Goal: Information Seeking & Learning: Learn about a topic

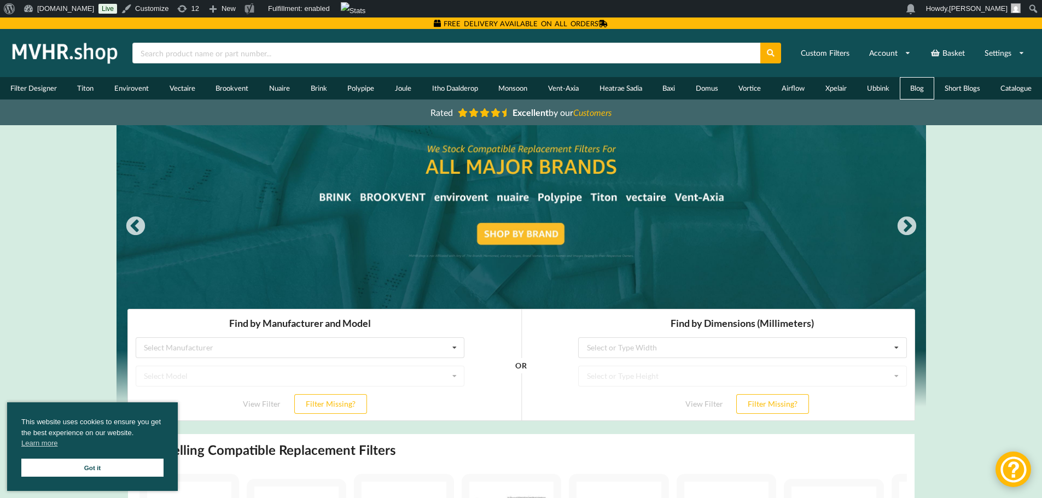
click at [925, 86] on link "Blog" at bounding box center [917, 88] width 34 height 22
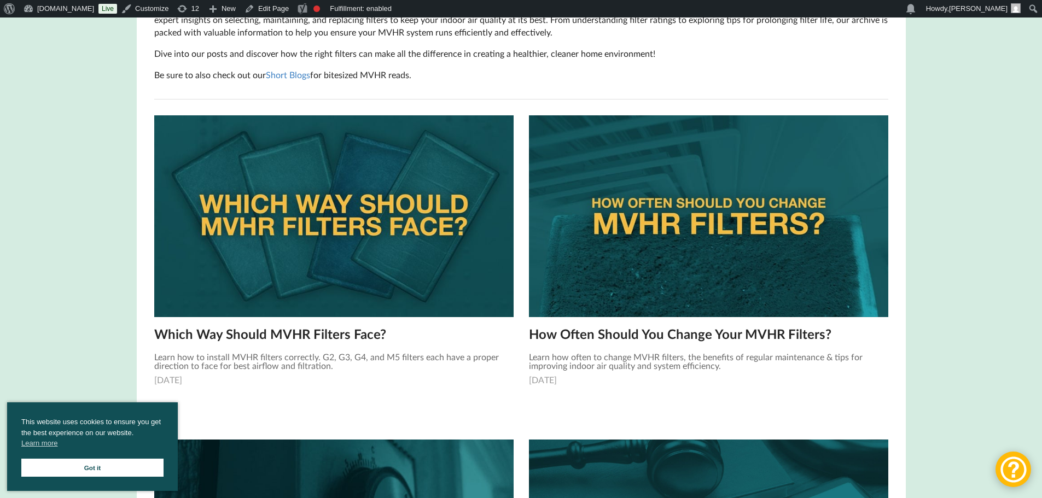
scroll to position [219, 0]
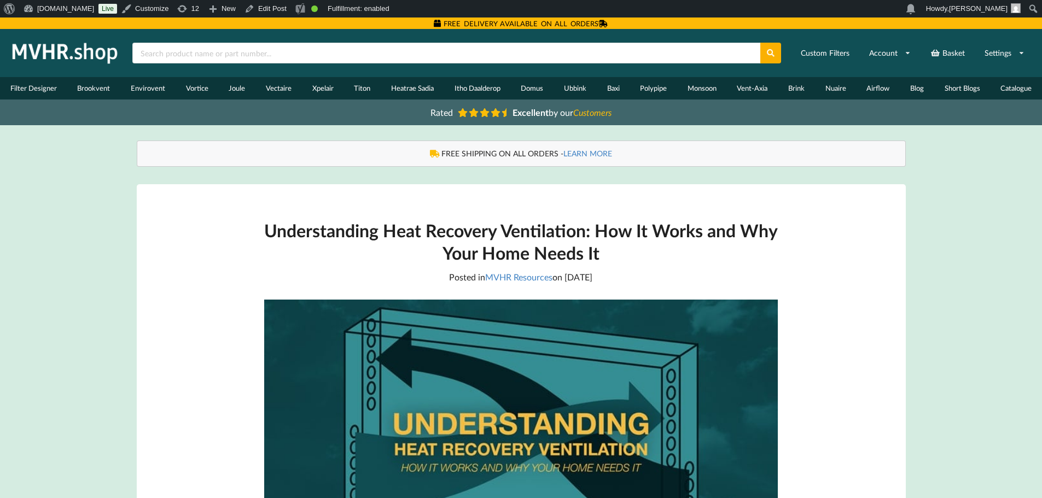
scroll to position [219, 0]
